Goal: Task Accomplishment & Management: Manage account settings

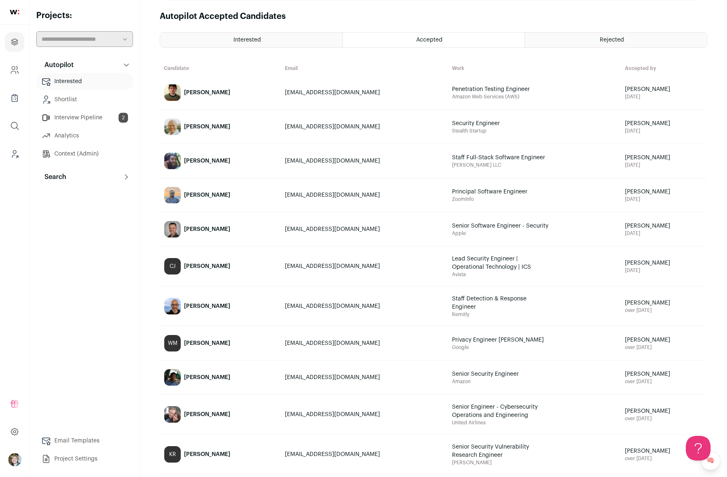
scroll to position [105, 0]
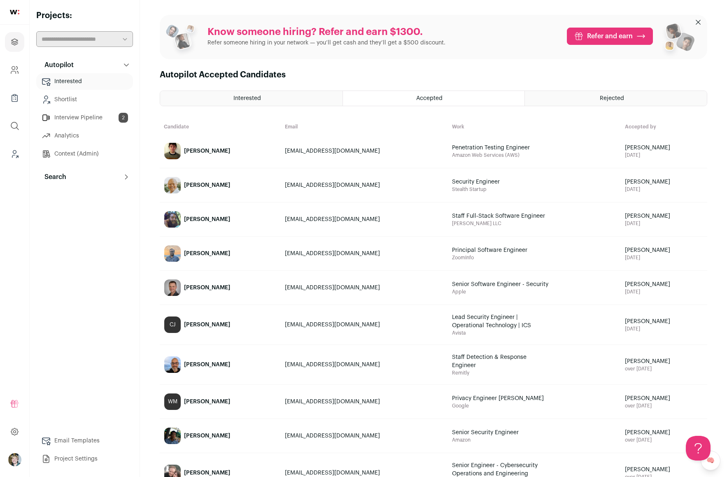
click at [207, 180] on link "[PERSON_NAME]" at bounding box center [220, 185] width 120 height 33
click at [204, 145] on link "Dylan Cooper" at bounding box center [220, 151] width 120 height 33
click at [84, 184] on button "Search" at bounding box center [84, 177] width 97 height 16
click at [80, 116] on link "Interview Pipeline 2" at bounding box center [84, 118] width 97 height 16
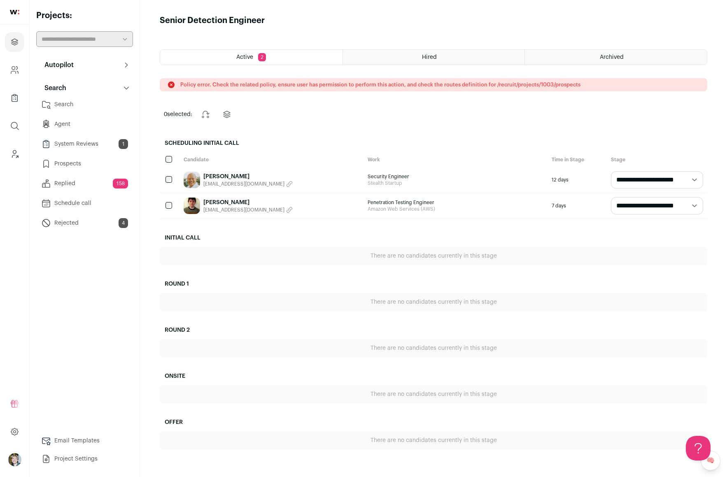
click at [266, 86] on p "Policy error. Check the related policy, ensure user has permission to perform t…" at bounding box center [380, 85] width 400 height 7
click at [79, 81] on button "Search" at bounding box center [84, 88] width 97 height 16
click at [219, 174] on link "Brian Zamora" at bounding box center [247, 176] width 89 height 8
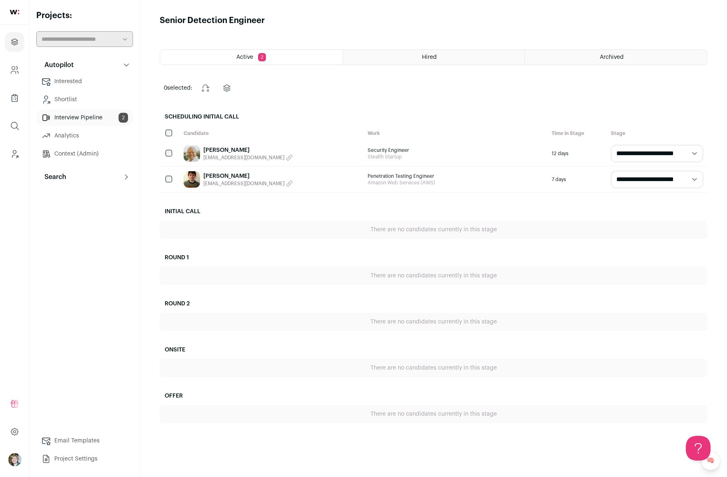
click at [212, 203] on html "Projects Company and ATS Settings Company Lists (Experimental) Global Search Le…" at bounding box center [363, 238] width 727 height 477
click at [221, 175] on link "[PERSON_NAME]" at bounding box center [247, 176] width 89 height 8
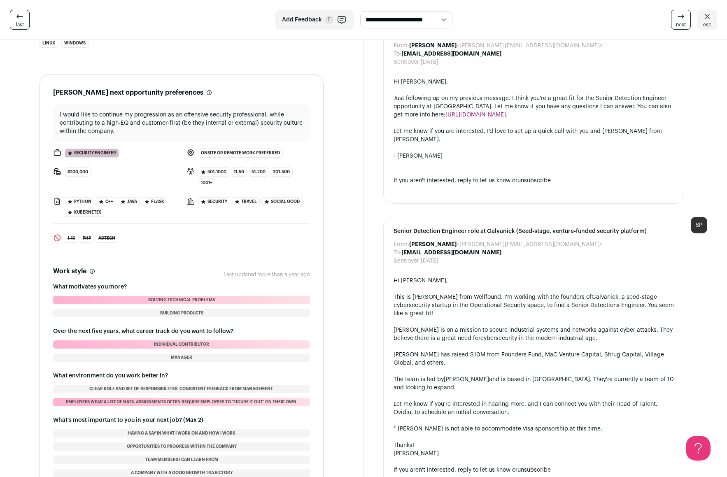
scroll to position [772, 0]
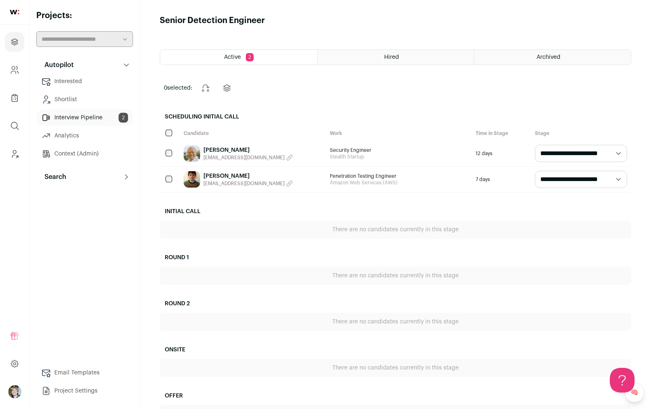
click at [584, 154] on select "**********" at bounding box center [581, 153] width 92 height 17
select select "**********"
click at [535, 145] on select "**********" at bounding box center [581, 153] width 92 height 17
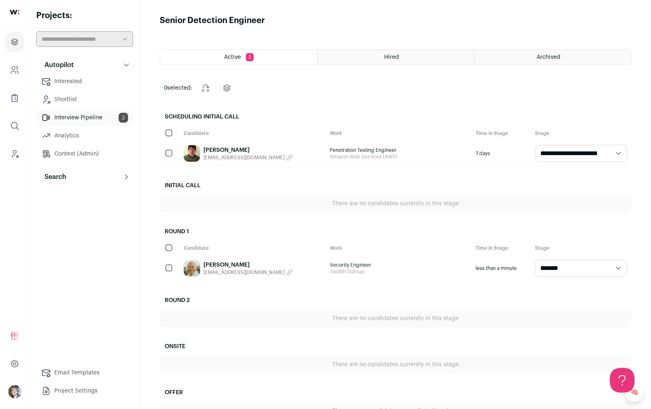
click at [228, 150] on link "Dylan Cooper" at bounding box center [247, 150] width 89 height 8
click at [216, 151] on link "Dylan Cooper" at bounding box center [247, 150] width 89 height 8
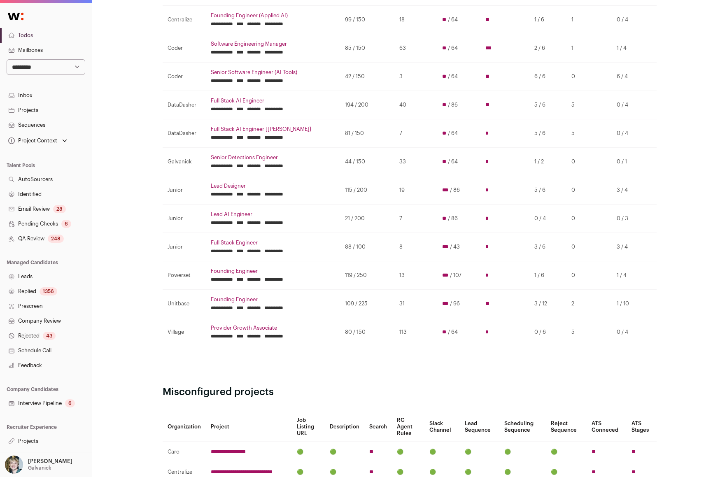
scroll to position [161, 0]
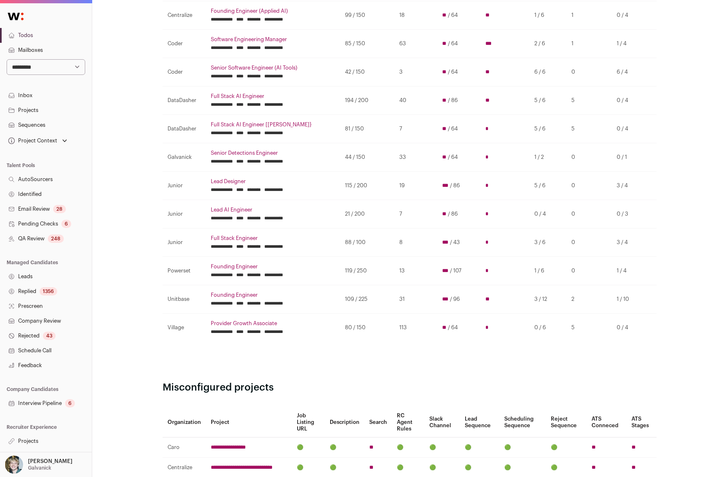
click at [40, 436] on link "Projects" at bounding box center [46, 441] width 92 height 15
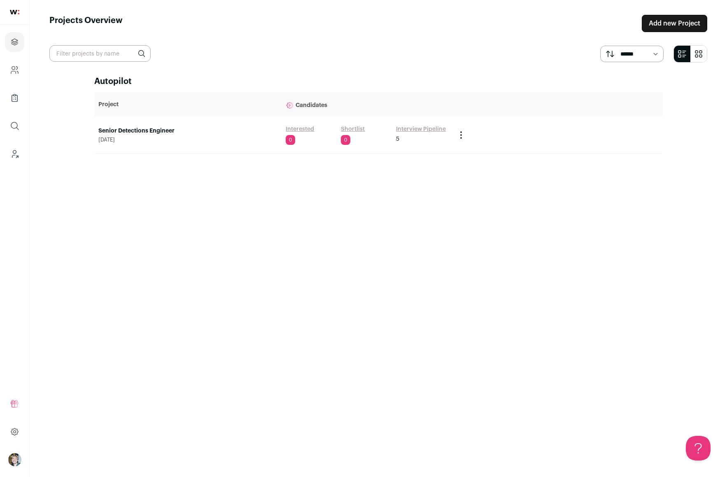
click at [152, 132] on link "Senior Detections Engineer" at bounding box center [187, 131] width 179 height 8
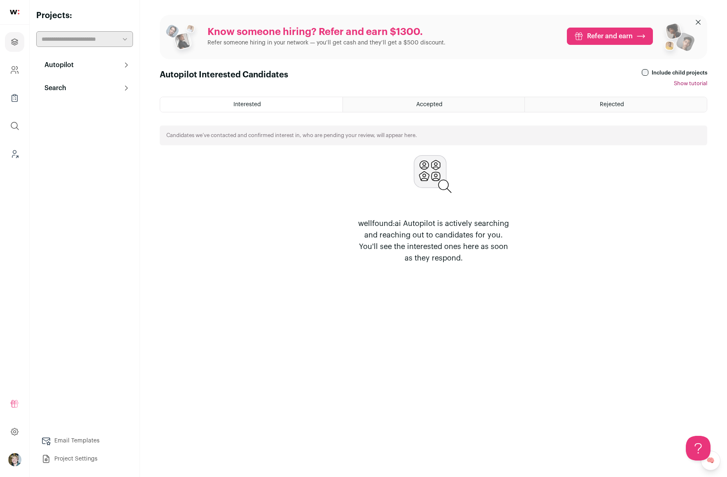
click at [93, 67] on button "Autopilot" at bounding box center [84, 65] width 97 height 16
click at [97, 111] on link "Interview Pipeline 5" at bounding box center [84, 118] width 97 height 16
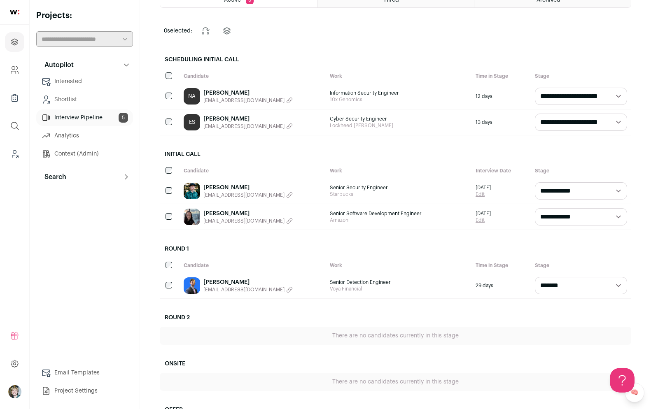
scroll to position [56, 0]
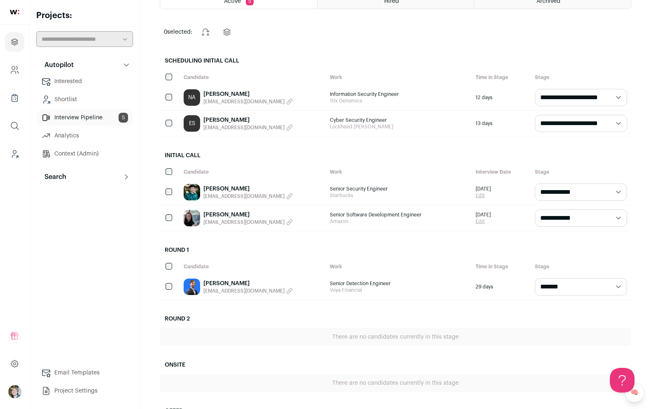
click at [568, 125] on select "**********" at bounding box center [581, 123] width 92 height 17
select select "**********"
click at [535, 115] on select "**********" at bounding box center [581, 123] width 92 height 17
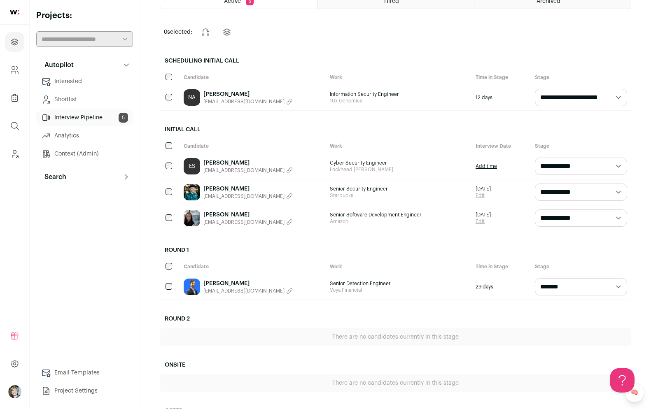
scroll to position [0, 0]
click at [492, 164] on link "Add time" at bounding box center [485, 166] width 21 height 7
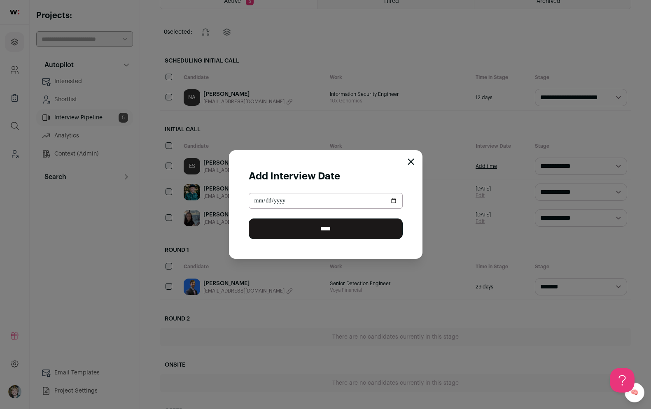
click at [390, 199] on input "Close modal via background" at bounding box center [326, 201] width 154 height 16
type input "**********"
click at [361, 226] on input "****" at bounding box center [326, 229] width 154 height 21
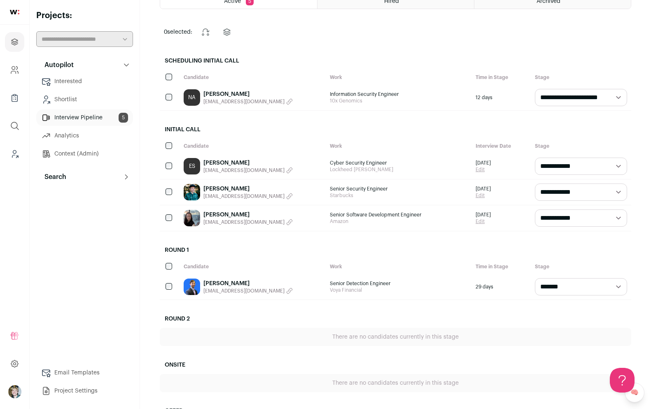
click at [480, 192] on link "Edit" at bounding box center [482, 195] width 15 height 7
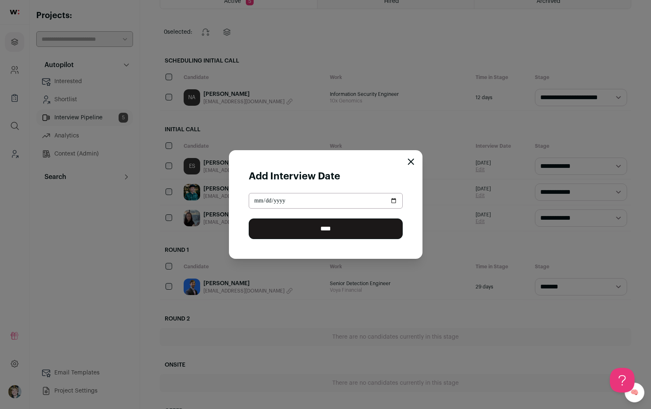
click at [395, 199] on input "**********" at bounding box center [326, 201] width 154 height 16
type input "**********"
click at [333, 227] on input "****" at bounding box center [326, 229] width 154 height 21
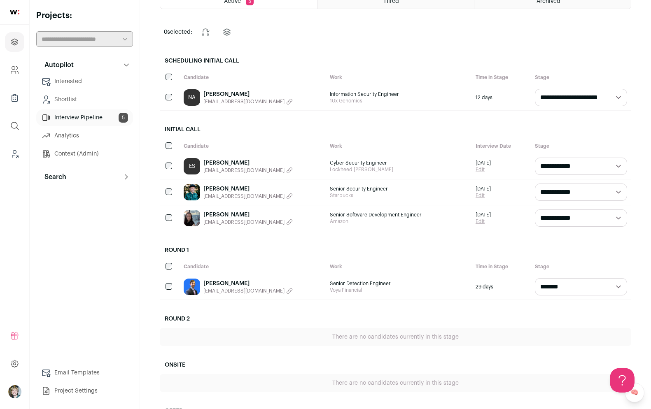
click at [560, 218] on select "**********" at bounding box center [581, 218] width 92 height 17
select select "**********"
click at [535, 210] on select "**********" at bounding box center [581, 218] width 92 height 17
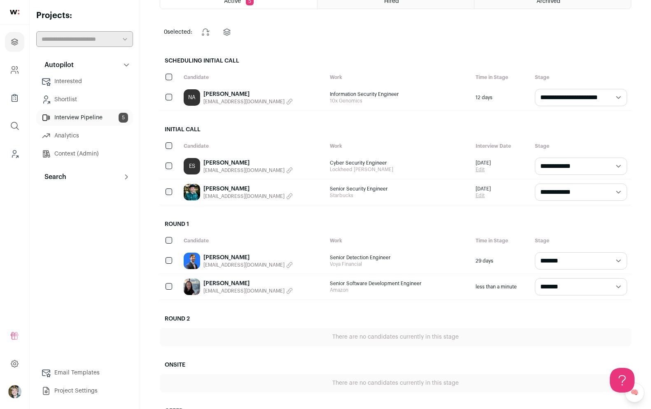
click at [553, 260] on select "**********" at bounding box center [581, 260] width 92 height 17
select select "**********"
click at [535, 252] on select "**********" at bounding box center [581, 260] width 92 height 17
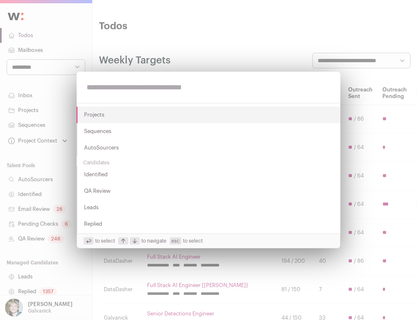
type input "*"
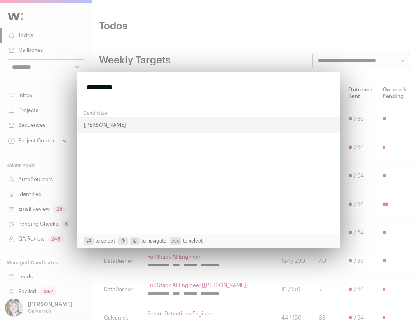
type input "*********"
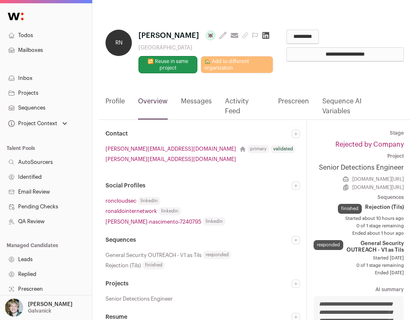
click at [195, 119] on link "Messages" at bounding box center [196, 107] width 31 height 23
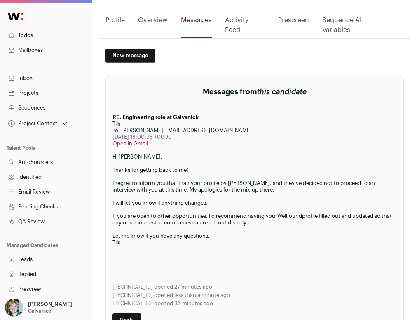
scroll to position [109, 0]
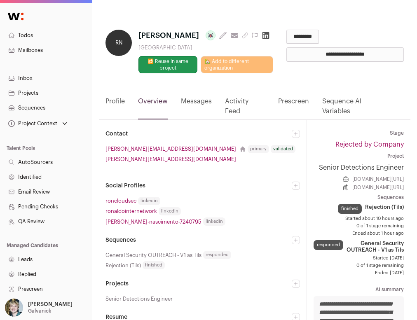
click at [242, 39] on icon "submit" at bounding box center [245, 35] width 7 height 7
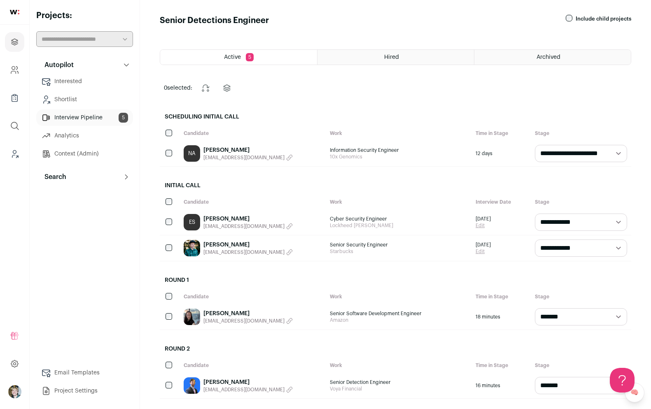
click at [83, 117] on link "Interview Pipeline 5" at bounding box center [84, 118] width 97 height 16
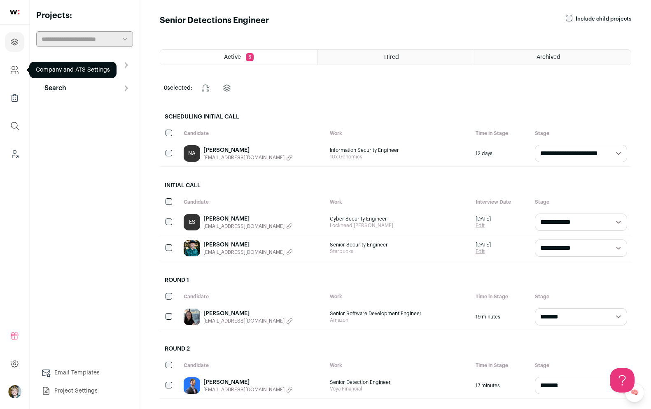
click at [9, 72] on link "Company and ATS Settings" at bounding box center [14, 70] width 19 height 20
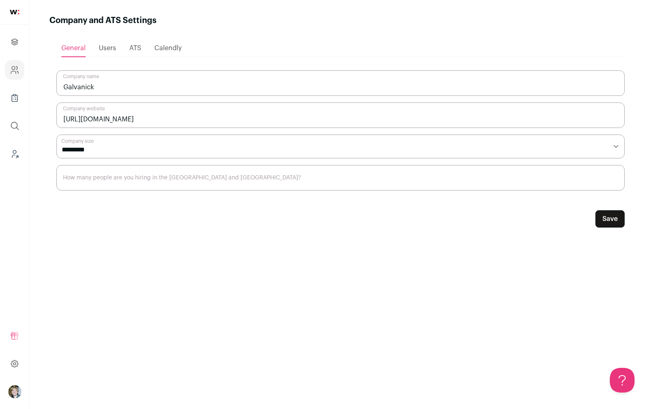
click at [106, 50] on span "Users" at bounding box center [107, 48] width 17 height 7
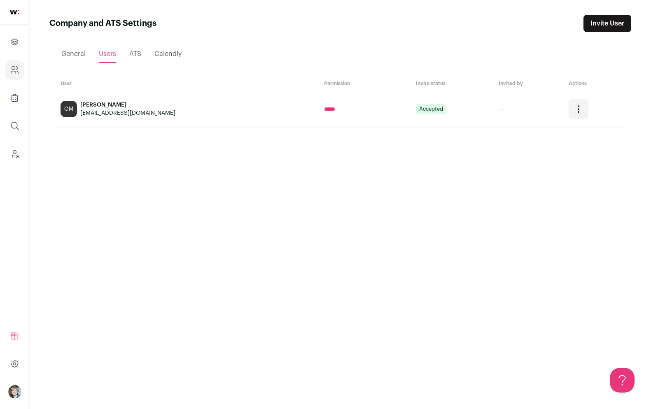
click at [143, 55] on ul "General Users ATS [GEOGRAPHIC_DATA]" at bounding box center [340, 54] width 568 height 18
click at [16, 98] on icon "Company Lists" at bounding box center [14, 98] width 9 height 10
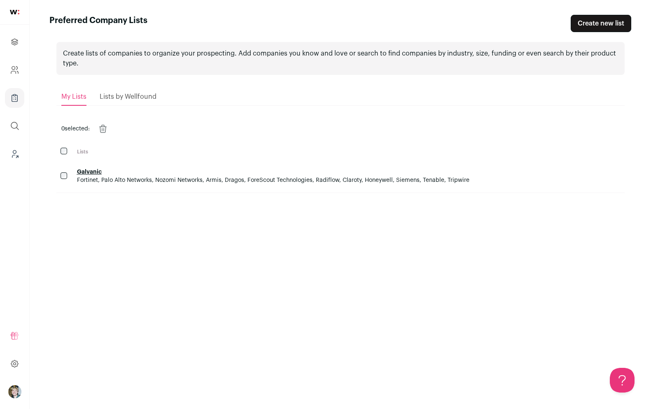
click at [94, 173] on link "Galvanic" at bounding box center [89, 172] width 25 height 6
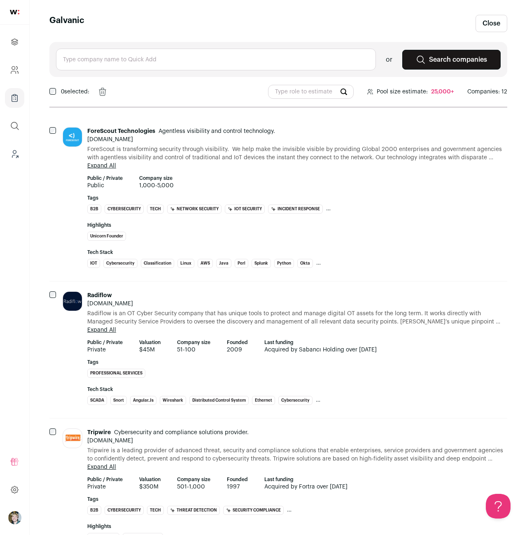
click at [298, 63] on input "text" at bounding box center [216, 60] width 320 height 22
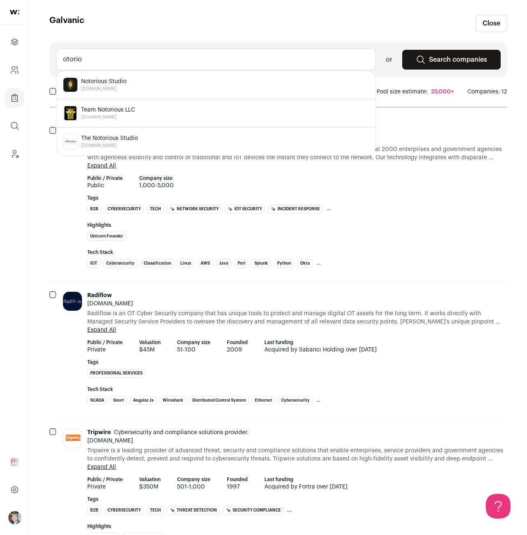
click at [221, 59] on input "otorio" at bounding box center [216, 60] width 320 height 22
click at [211, 90] on div "Sepio [DOMAIN_NAME]" at bounding box center [216, 84] width 306 height 15
type input "[PERSON_NAME][DOMAIN_NAME]"
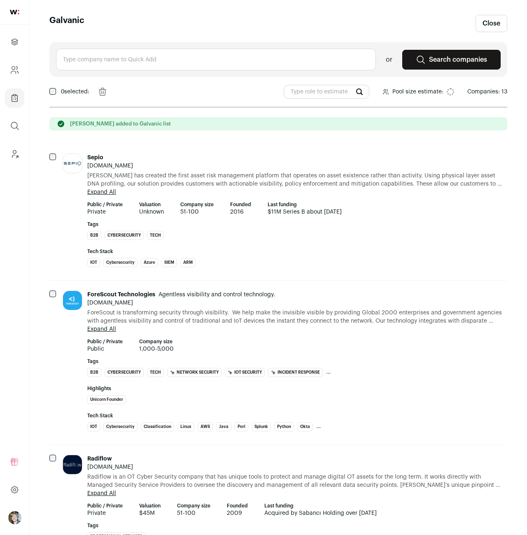
click at [214, 59] on input "text" at bounding box center [216, 60] width 320 height 22
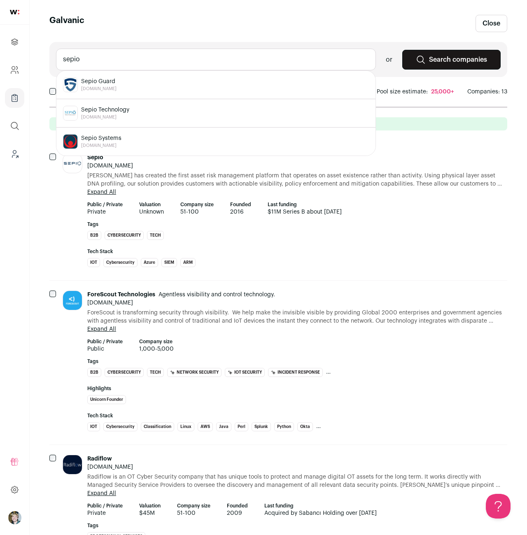
click at [119, 80] on div "Sepio Guard [DOMAIN_NAME]" at bounding box center [216, 84] width 306 height 15
type input "Sepio Guard [DOMAIN_NAME]"
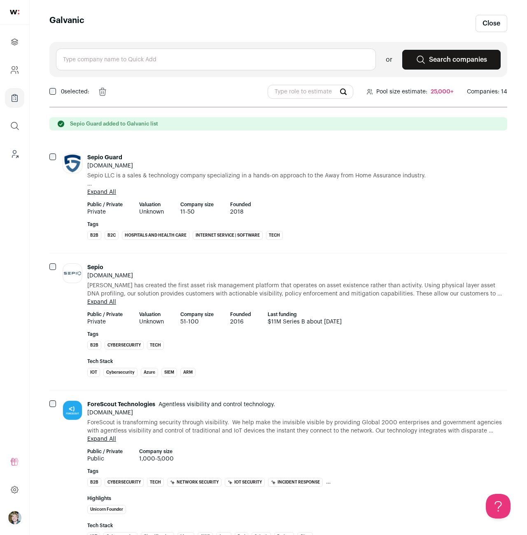
click at [124, 58] on input "text" at bounding box center [216, 60] width 320 height 22
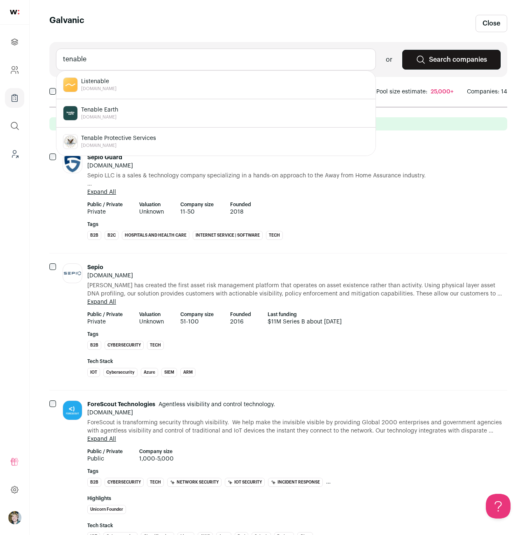
click at [128, 60] on input "tenable" at bounding box center [216, 60] width 320 height 22
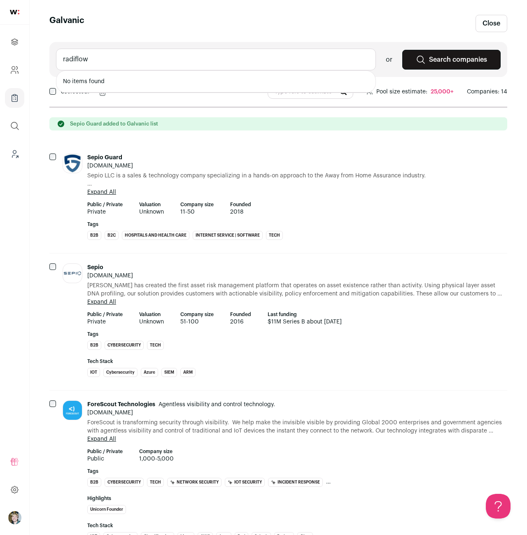
click at [126, 64] on input "radiflow" at bounding box center [216, 60] width 320 height 22
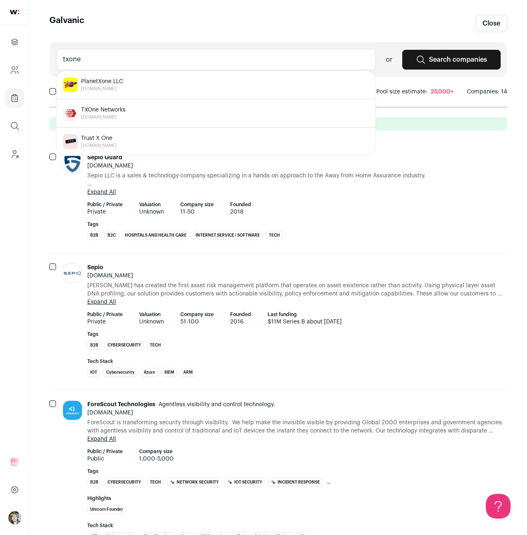
click at [129, 109] on div "TXOne Networks [DOMAIN_NAME]" at bounding box center [216, 113] width 306 height 15
type input "TXOne Networks [DOMAIN_NAME]"
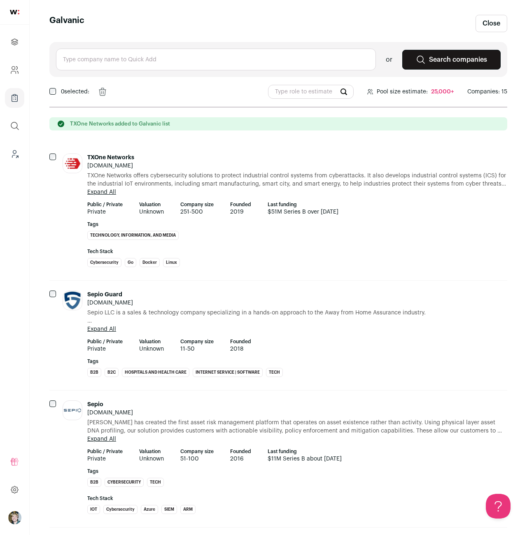
click at [131, 64] on input "text" at bounding box center [216, 60] width 320 height 22
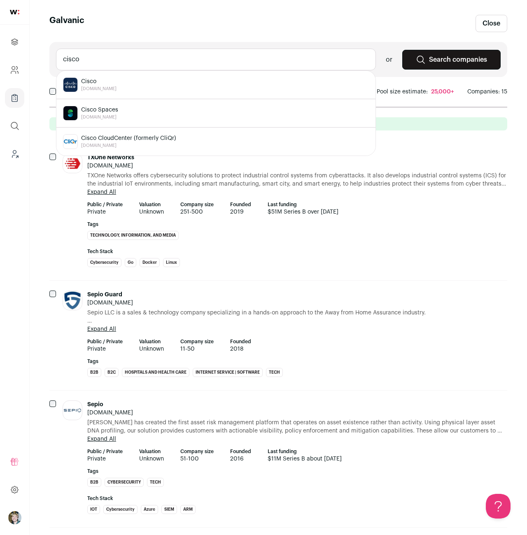
click at [120, 84] on div "Cisco [DOMAIN_NAME]" at bounding box center [216, 84] width 306 height 15
type input "Cisco [DOMAIN_NAME]"
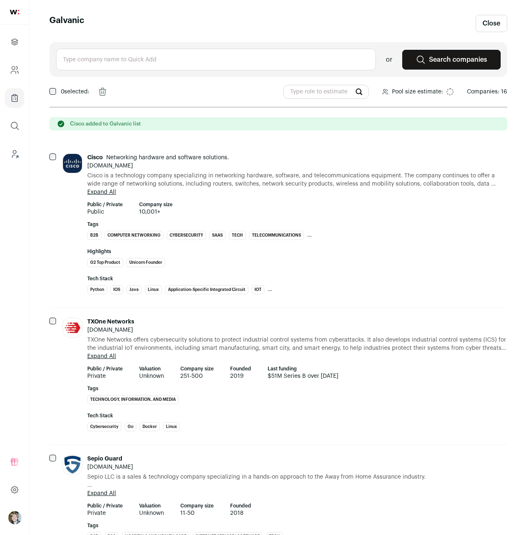
click at [126, 62] on input "text" at bounding box center [216, 60] width 320 height 22
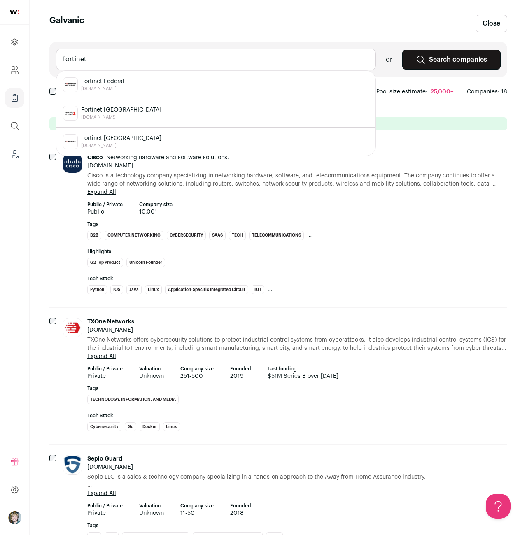
click at [127, 84] on div "Fortinet Federal [DOMAIN_NAME]" at bounding box center [216, 84] width 306 height 15
type input "Fortinet Federal [DOMAIN_NAME]"
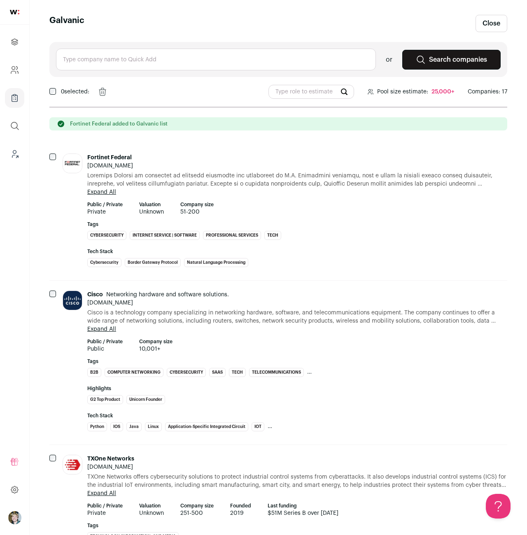
click at [144, 62] on input "text" at bounding box center [216, 60] width 320 height 22
click at [151, 90] on div "Medigate by Claroty [DOMAIN_NAME]" at bounding box center [216, 84] width 306 height 15
type input "Medigate by Claroty [DOMAIN_NAME]"
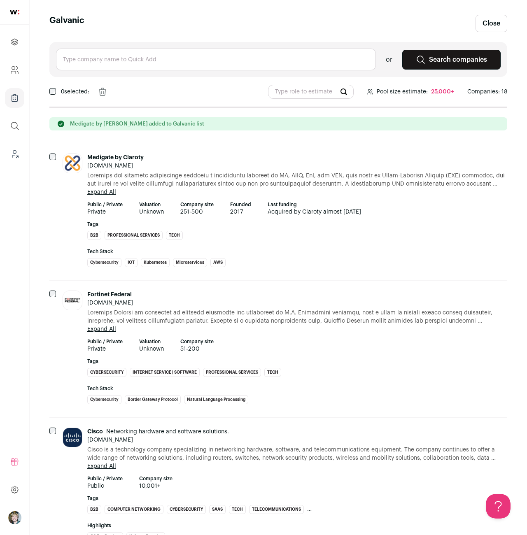
click at [152, 58] on input "text" at bounding box center [216, 60] width 320 height 22
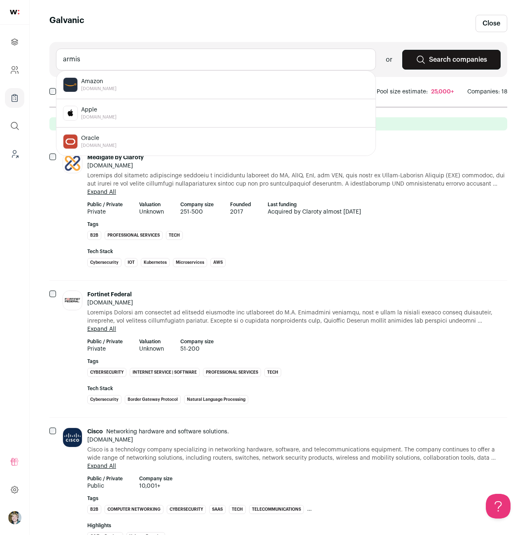
click at [155, 64] on input "armis" at bounding box center [216, 60] width 320 height 22
click at [155, 65] on input "armis" at bounding box center [216, 60] width 320 height 22
click at [157, 82] on div "[PERSON_NAME] [DOMAIN_NAME]" at bounding box center [216, 84] width 306 height 15
type input "Nozomi Otomotif [DOMAIN_NAME]"
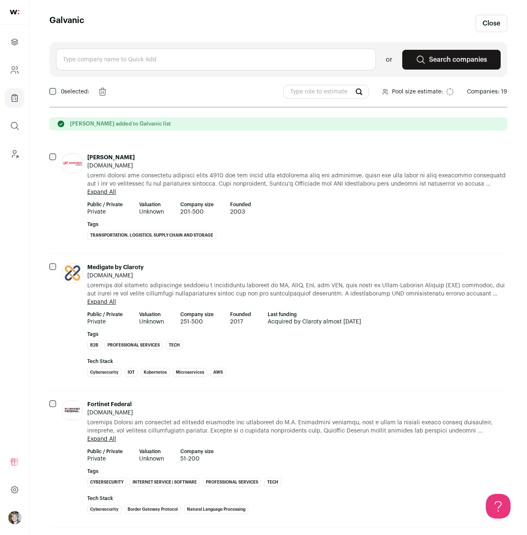
click at [160, 59] on input "text" at bounding box center [216, 60] width 320 height 22
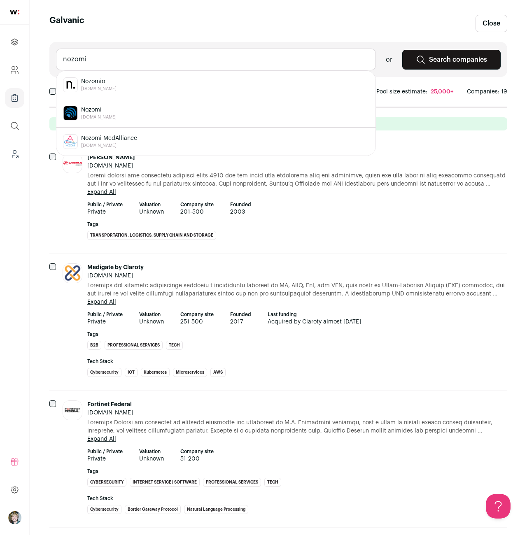
click at [172, 106] on div "Nozomi [DOMAIN_NAME]" at bounding box center [216, 113] width 306 height 15
type input "[PERSON_NAME][DOMAIN_NAME]"
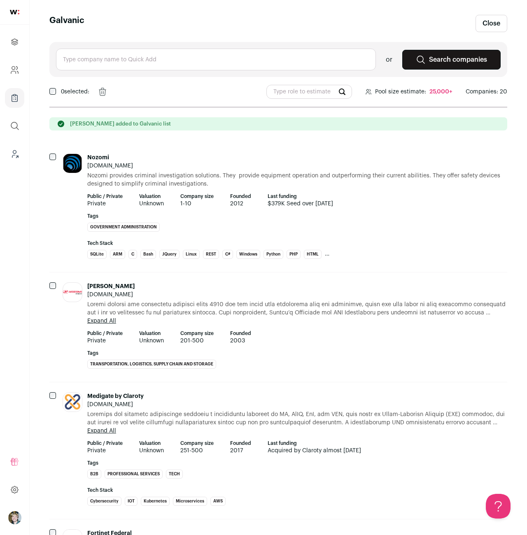
click at [164, 63] on input "text" at bounding box center [216, 60] width 320 height 22
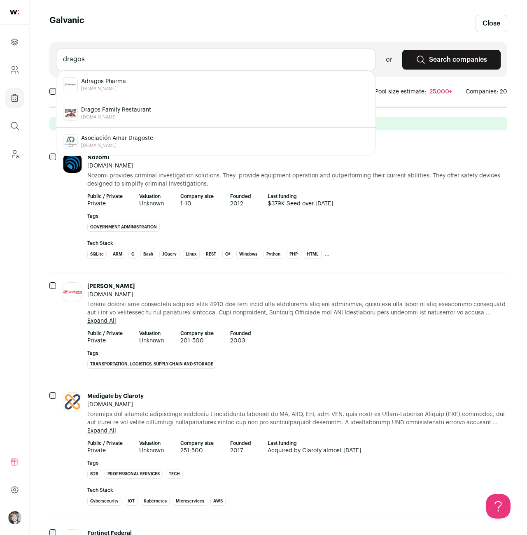
click at [153, 58] on input "dragos" at bounding box center [216, 60] width 320 height 22
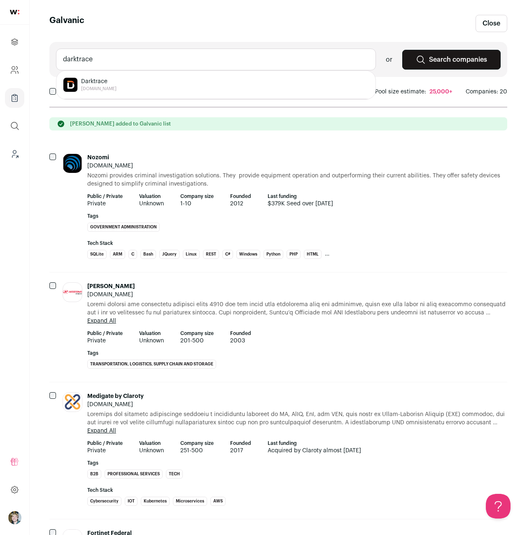
click at [152, 84] on div "Darktrace [DOMAIN_NAME]" at bounding box center [216, 84] width 306 height 15
type input "Darktrace [DOMAIN_NAME]"
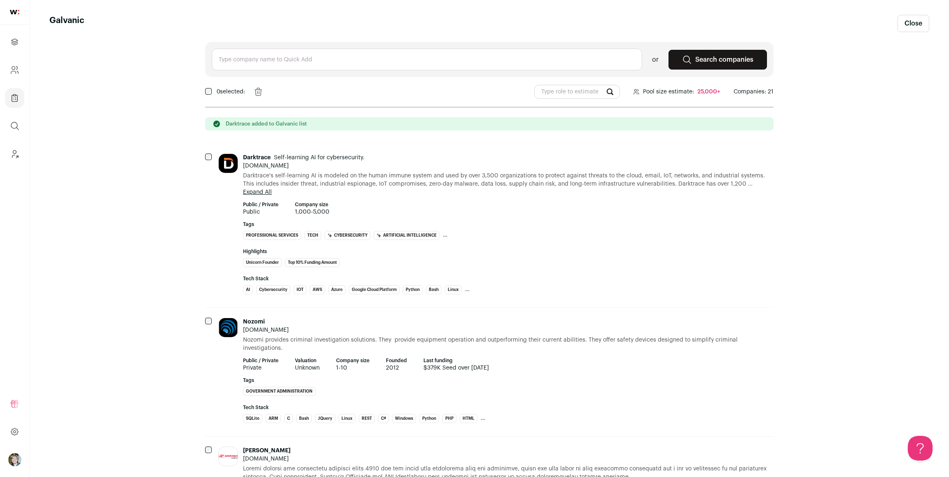
click at [349, 59] on input "text" at bounding box center [427, 60] width 430 height 22
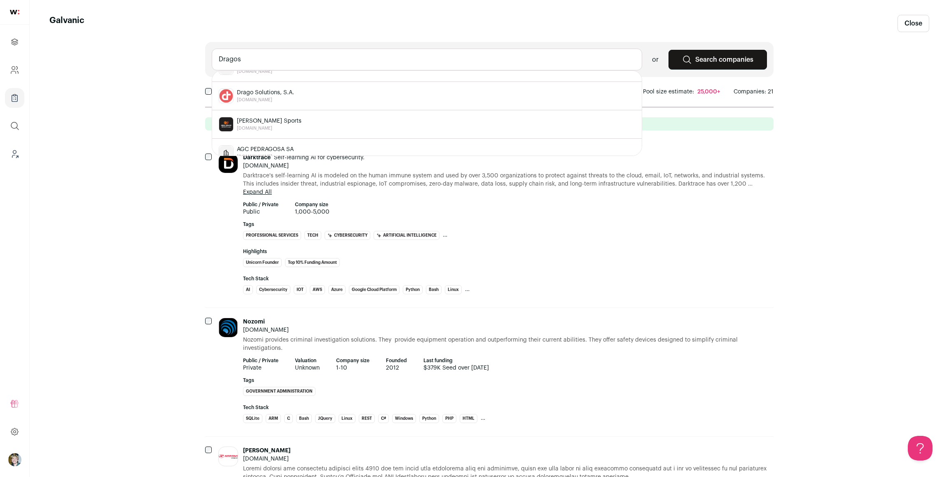
scroll to position [341, 0]
type input "Dragos"
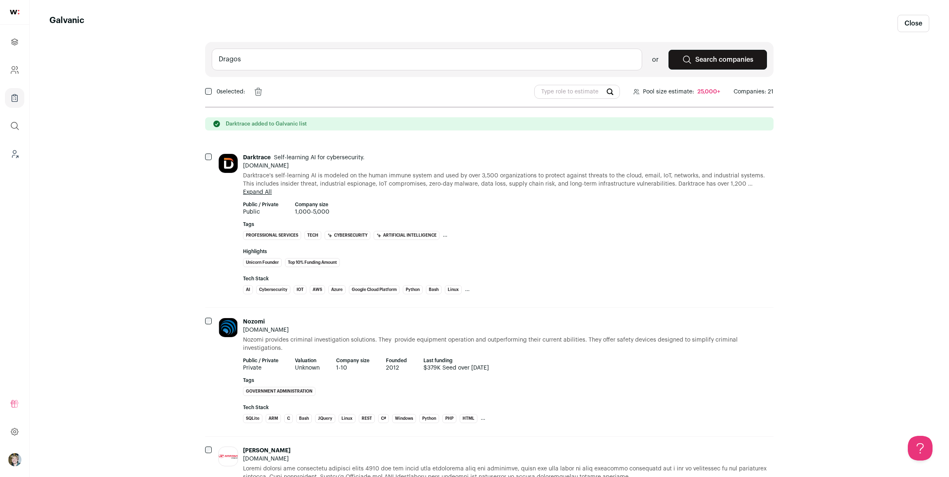
drag, startPoint x: 82, startPoint y: 124, endPoint x: 114, endPoint y: 84, distance: 51.6
drag, startPoint x: 891, startPoint y: 19, endPoint x: 898, endPoint y: 21, distance: 7.2
click at [650, 19] on header "Galvanic Close" at bounding box center [488, 23] width 879 height 17
click at [650, 22] on link "Close" at bounding box center [913, 23] width 32 height 17
